Goal: Information Seeking & Learning: Learn about a topic

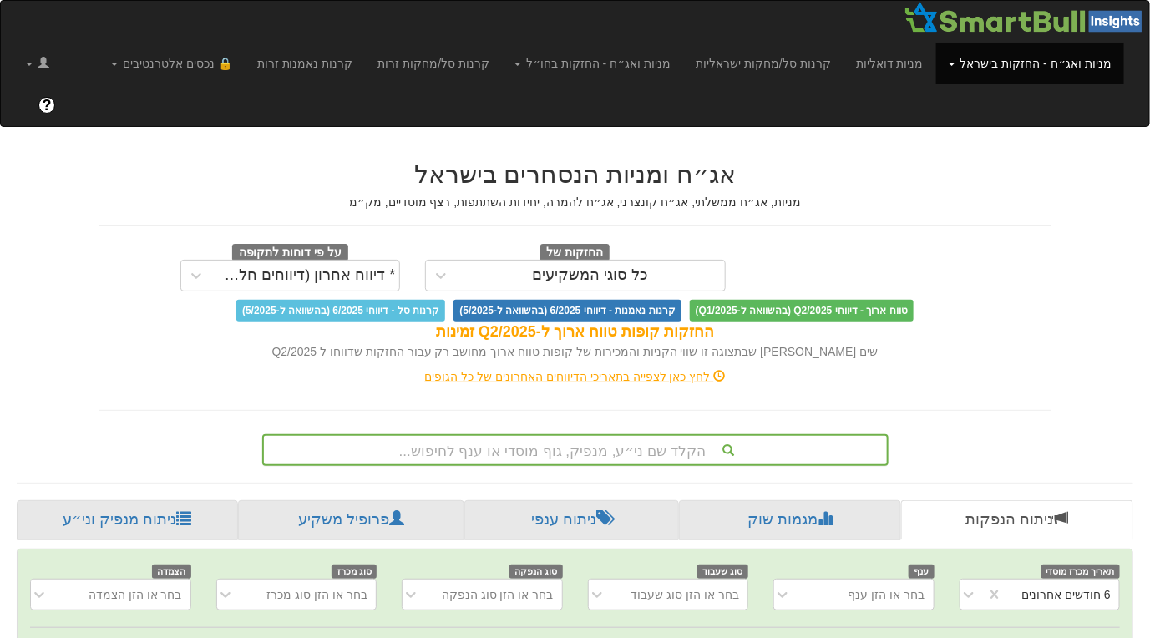
click at [765, 434] on div "הקלד שם ני״ע, מנפיק, גוף מוסדי או ענף לחיפוש..." at bounding box center [575, 450] width 626 height 32
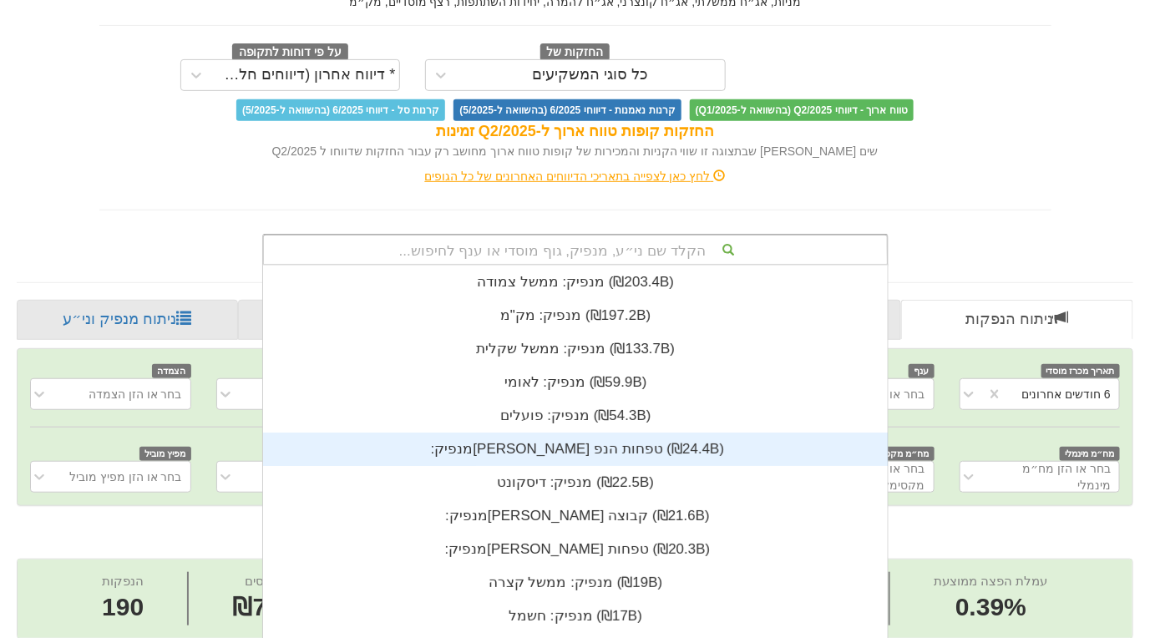
scroll to position [415, 0]
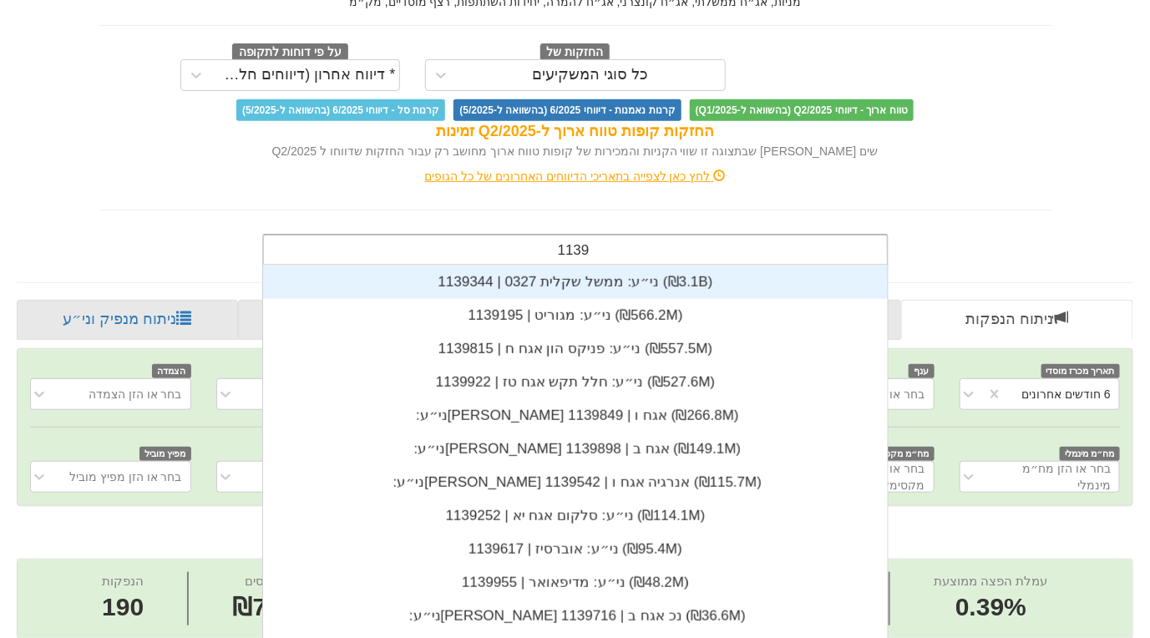
type input "11393"
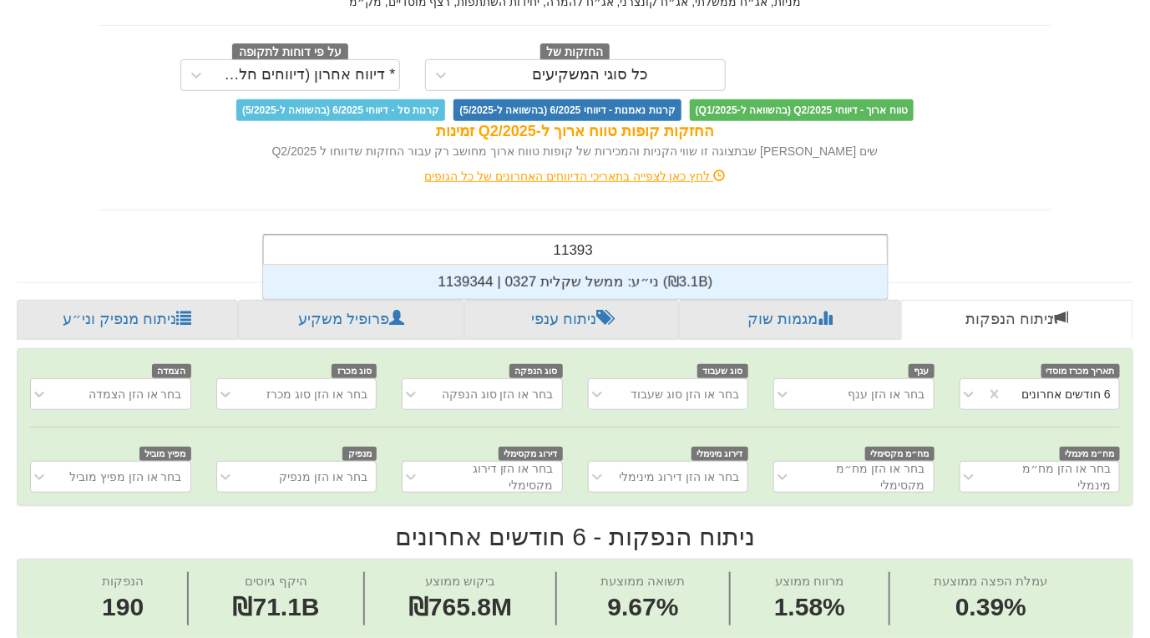
click at [579, 266] on div "ני״ע: ‏ממשל שקלית 0327 | 1139344 ‎(₪3.1B)‎" at bounding box center [575, 282] width 625 height 33
